Goal: Task Accomplishment & Management: Use online tool/utility

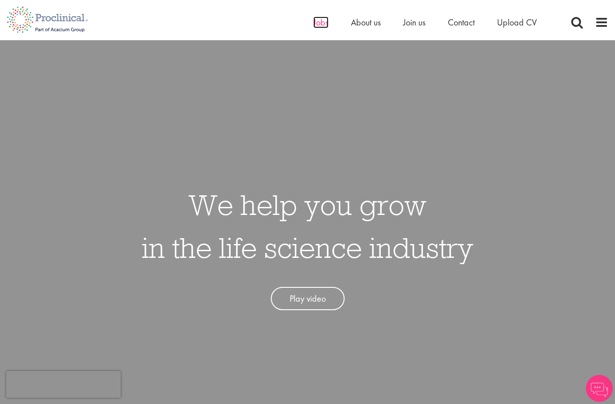
click at [316, 17] on span "Jobs" at bounding box center [320, 23] width 15 height 12
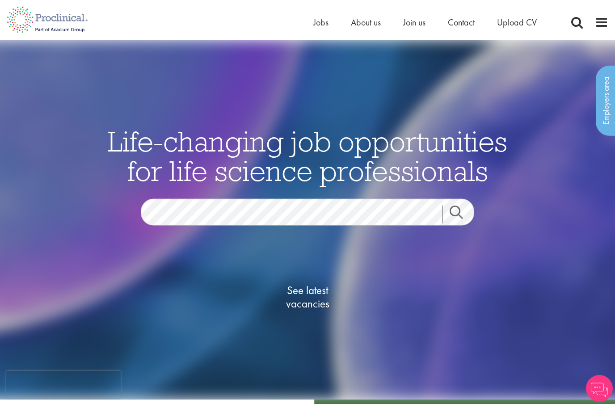
click at [461, 223] on link "Search" at bounding box center [461, 215] width 38 height 18
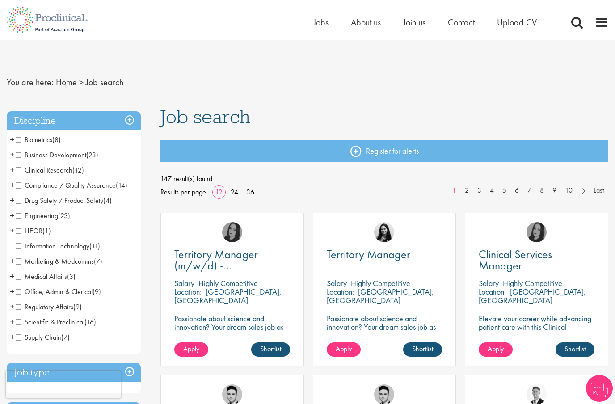
click at [41, 168] on span "Clinical Research" at bounding box center [44, 169] width 57 height 9
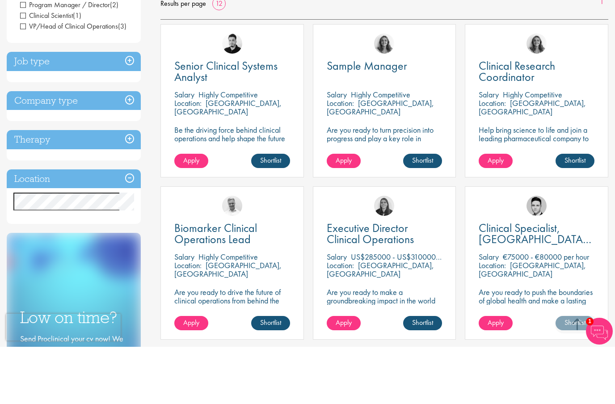
scroll to position [157, 0]
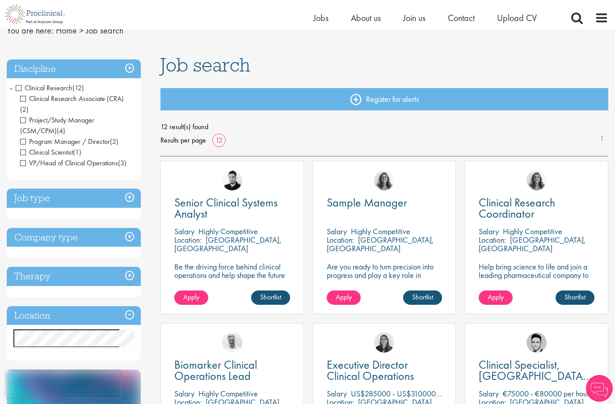
scroll to position [79, 0]
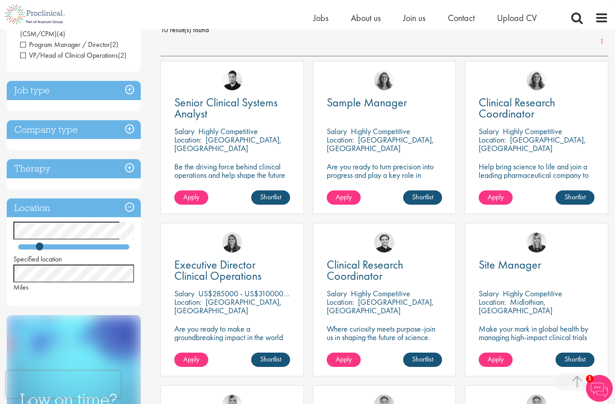
scroll to position [135, 0]
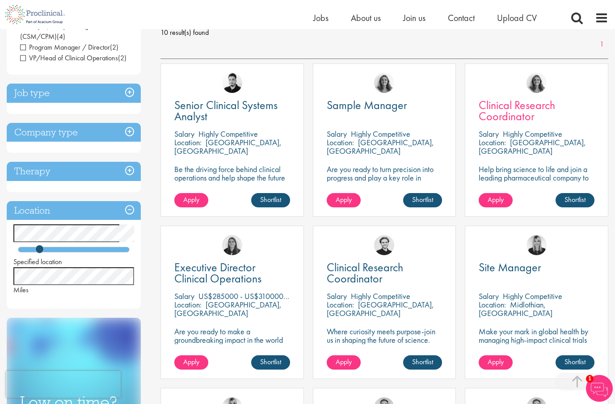
click at [518, 109] on span "Clinical Research Coordinator" at bounding box center [517, 110] width 76 height 26
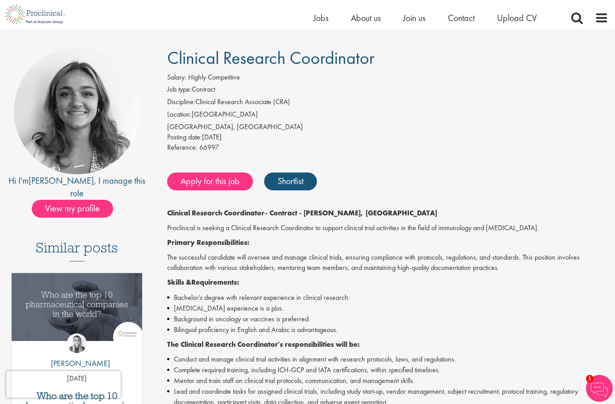
scroll to position [51, 0]
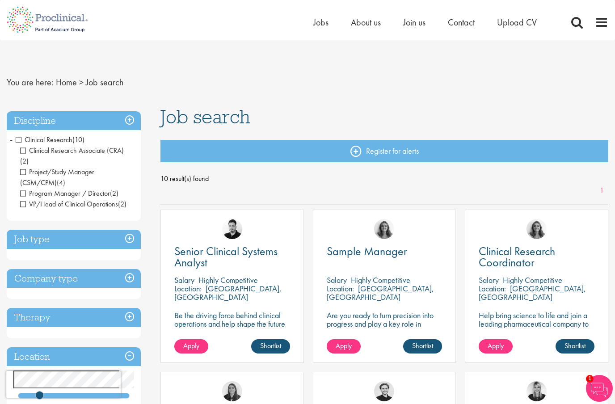
click at [130, 117] on h3 "Discipline" at bounding box center [74, 120] width 134 height 19
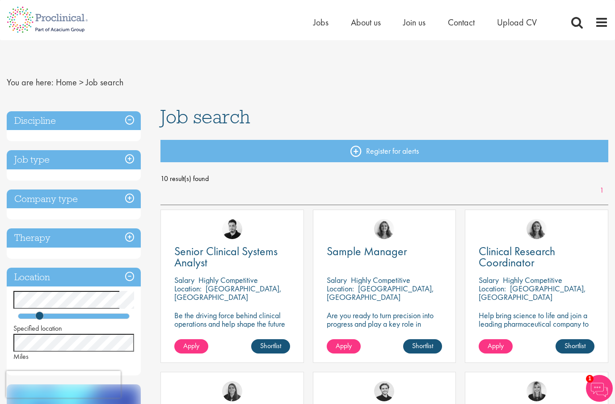
click at [128, 119] on h3 "Discipline" at bounding box center [74, 120] width 134 height 19
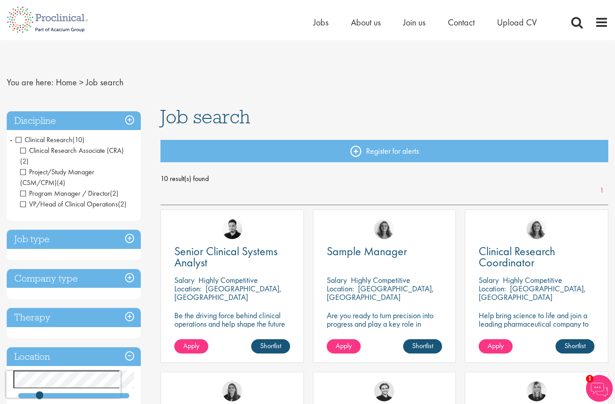
click at [128, 230] on h3 "Job type" at bounding box center [74, 239] width 134 height 19
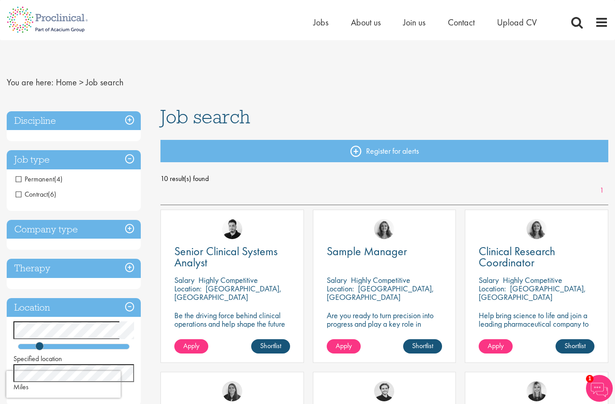
click at [127, 158] on h3 "Job type" at bounding box center [74, 159] width 134 height 19
